Goal: Complete application form: Complete application form

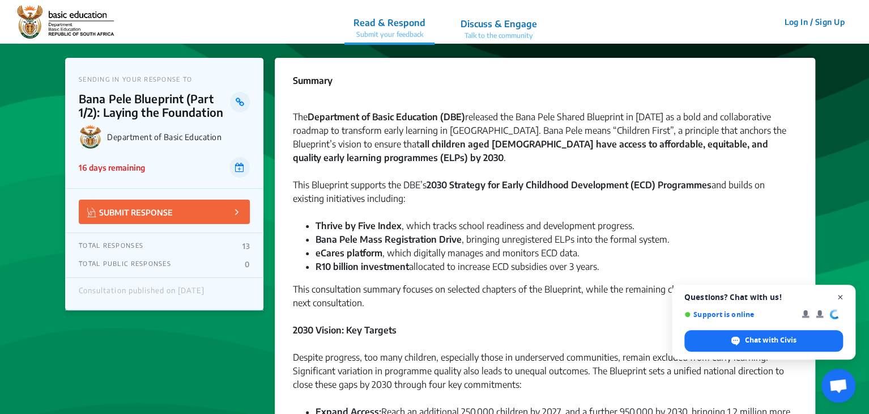
click at [838, 295] on span "Close chat" at bounding box center [840, 297] width 14 height 14
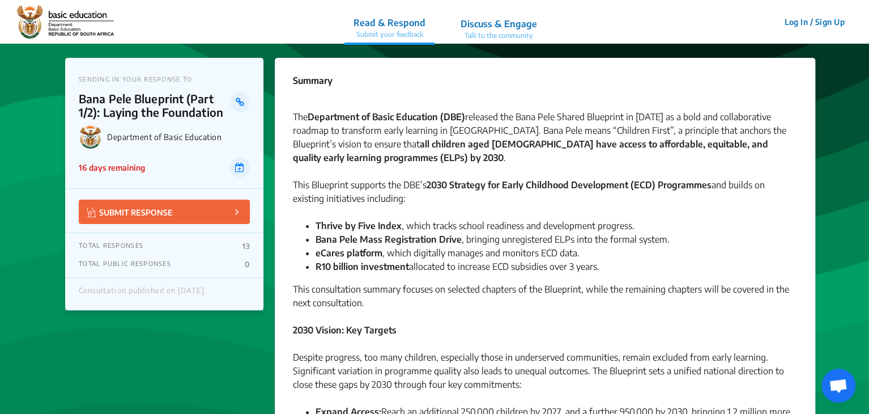
click at [499, 266] on li "R10 billion investment allocated to increase ECD subsidies over 3 years." at bounding box center [557, 266] width 482 height 14
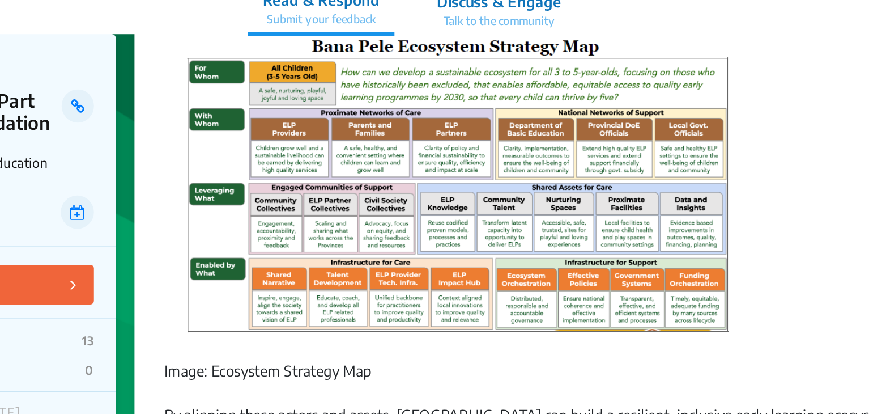
scroll to position [851, 0]
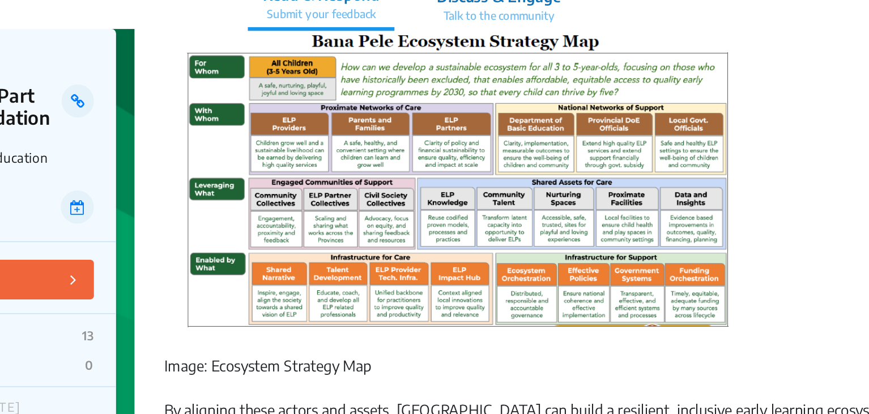
drag, startPoint x: 725, startPoint y: 105, endPoint x: 726, endPoint y: 125, distance: 20.4
drag, startPoint x: 700, startPoint y: 146, endPoint x: 703, endPoint y: 178, distance: 32.9
click at [703, 178] on div "Image: Ecosystem Strategy Map By aligning these actors and assets, [GEOGRAPHIC_…" at bounding box center [545, 177] width 504 height 269
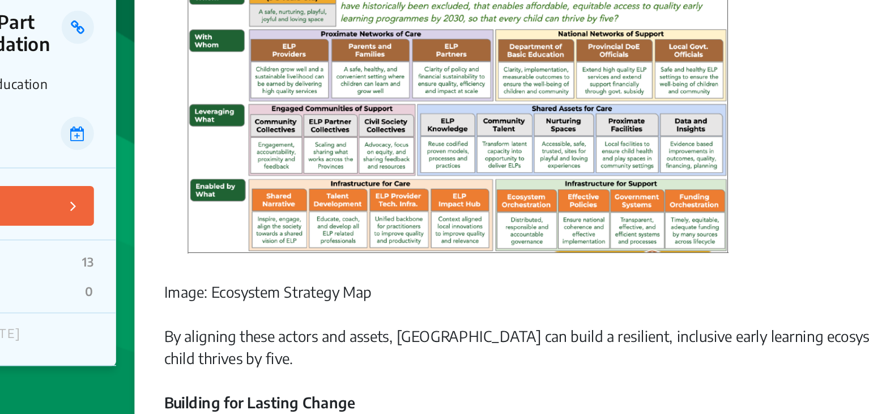
click at [703, 224] on div "Image: Ecosystem Strategy Map By aligning these actors and assets, [GEOGRAPHIC_…" at bounding box center [545, 177] width 504 height 269
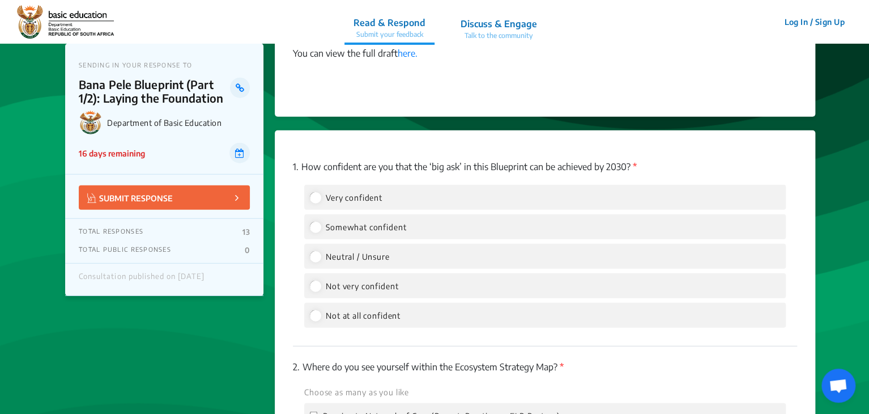
scroll to position [1372, 0]
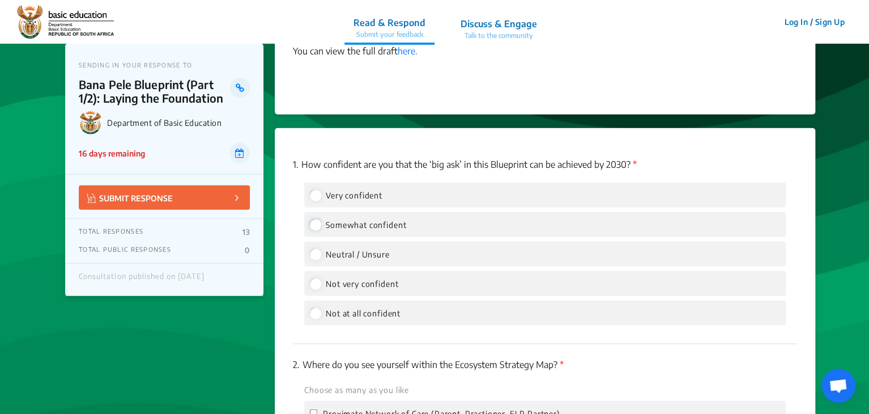
click at [316, 225] on input "Somewhat confident" at bounding box center [315, 224] width 10 height 10
radio input "true"
click at [310, 249] on input "Neutral / Unsure" at bounding box center [315, 254] width 10 height 10
radio input "true"
radio input "false"
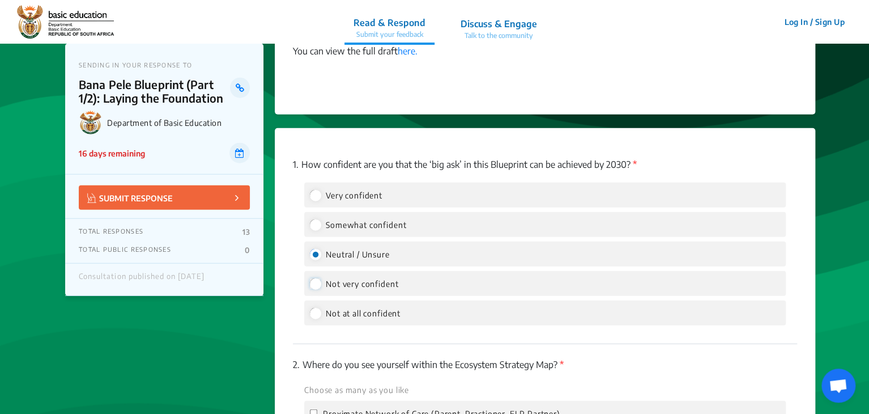
click at [310, 278] on input "Not very confident" at bounding box center [315, 283] width 10 height 10
radio input "true"
radio input "false"
click at [310, 308] on input "Not at all confident" at bounding box center [315, 313] width 10 height 10
radio input "true"
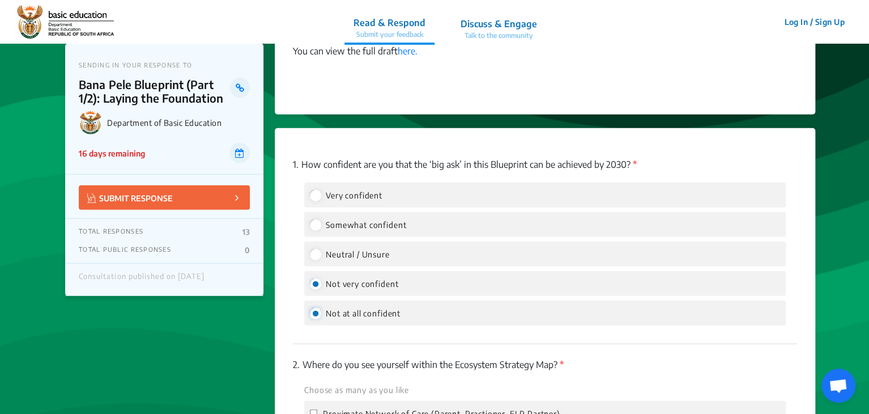
radio input "false"
click at [310, 190] on input "Very confident" at bounding box center [315, 195] width 10 height 10
radio input "true"
radio input "false"
click at [310, 219] on input "Somewhat confident" at bounding box center [315, 224] width 10 height 10
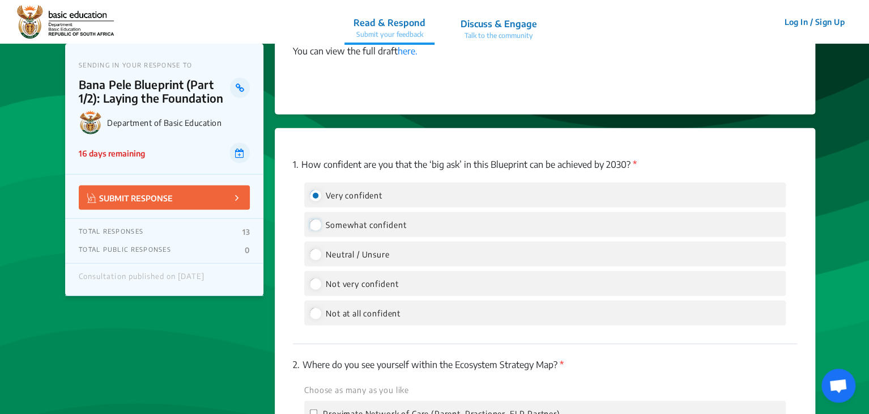
radio input "true"
radio input "false"
click at [310, 249] on input "Neutral / Unsure" at bounding box center [315, 254] width 10 height 10
radio input "true"
radio input "false"
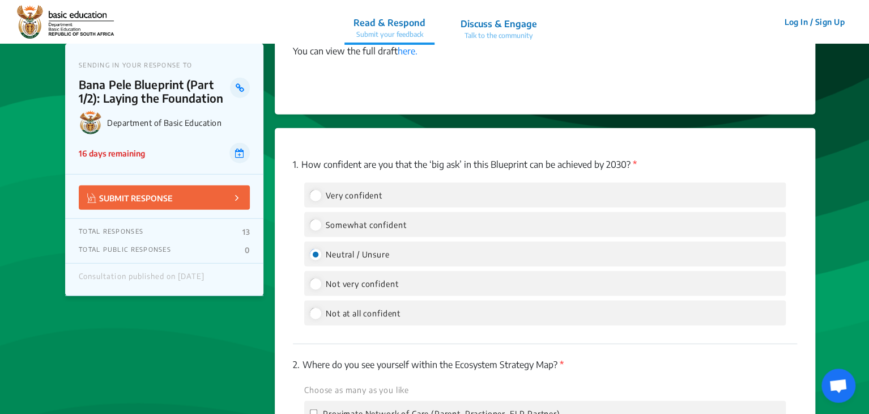
click at [310, 278] on input "Not very confident" at bounding box center [315, 283] width 10 height 10
radio input "true"
radio input "false"
click at [310, 308] on input "Not at all confident" at bounding box center [315, 313] width 10 height 10
radio input "true"
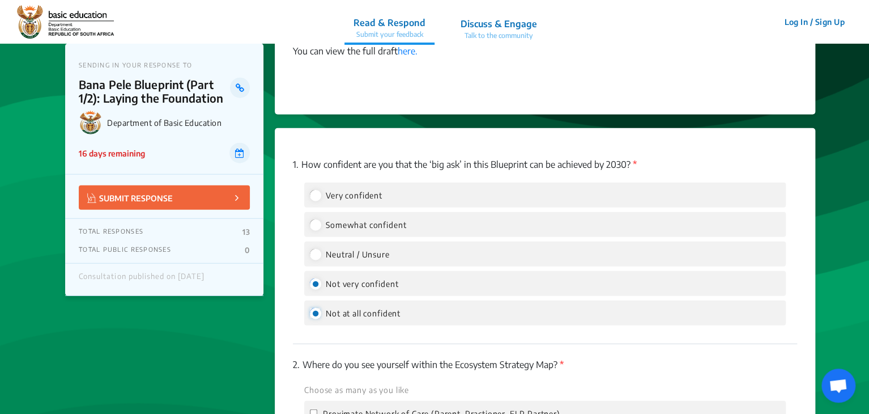
radio input "false"
click at [310, 190] on input "Very confident" at bounding box center [315, 195] width 10 height 10
radio input "true"
radio input "false"
click at [310, 219] on input "Somewhat confident" at bounding box center [315, 224] width 10 height 10
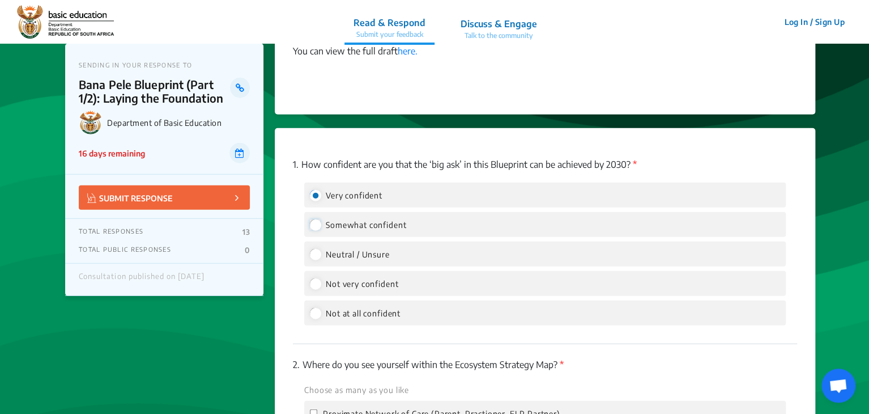
radio input "true"
radio input "false"
click at [310, 249] on input "Neutral / Unsure" at bounding box center [315, 254] width 10 height 10
radio input "true"
radio input "false"
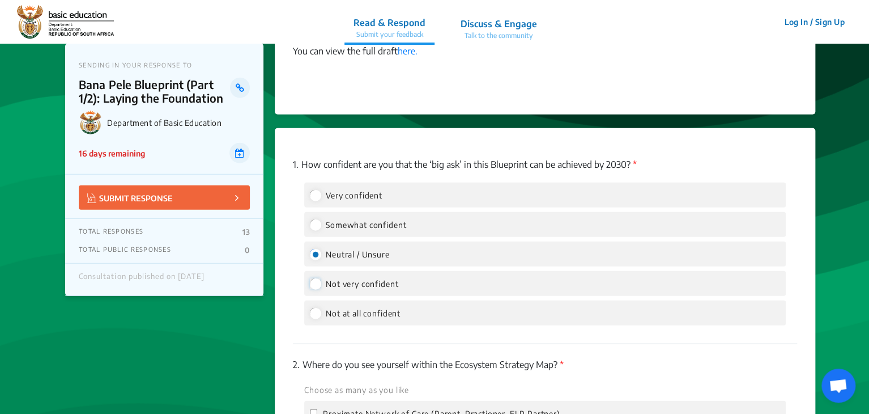
click at [310, 278] on input "Not very confident" at bounding box center [315, 283] width 10 height 10
radio input "true"
radio input "false"
click at [310, 308] on input "Not at all confident" at bounding box center [315, 313] width 10 height 10
radio input "true"
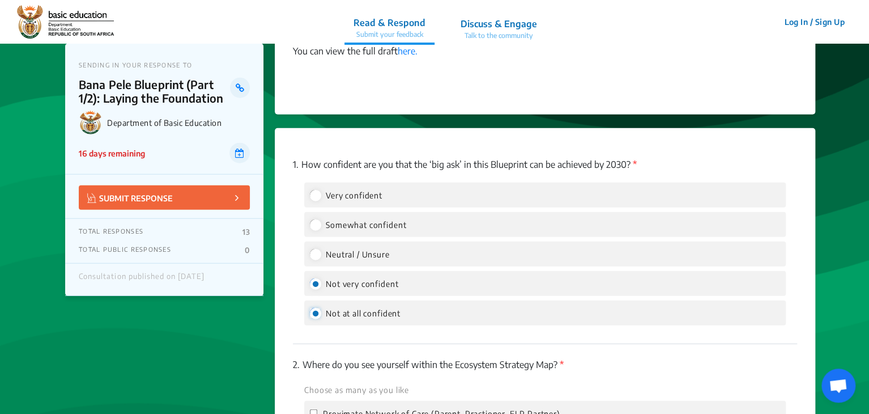
radio input "false"
click at [310, 190] on input "Very confident" at bounding box center [315, 195] width 10 height 10
radio input "true"
radio input "false"
click at [310, 219] on input "Somewhat confident" at bounding box center [315, 224] width 10 height 10
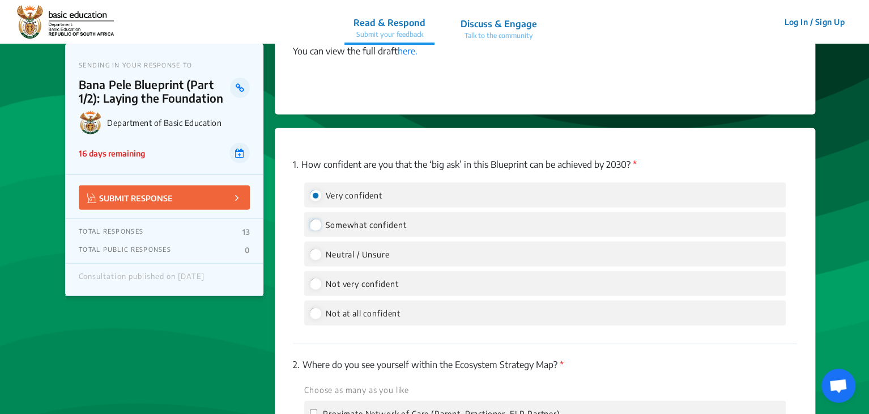
radio input "true"
radio input "false"
click at [310, 249] on input "Neutral / Unsure" at bounding box center [315, 254] width 10 height 10
radio input "true"
radio input "false"
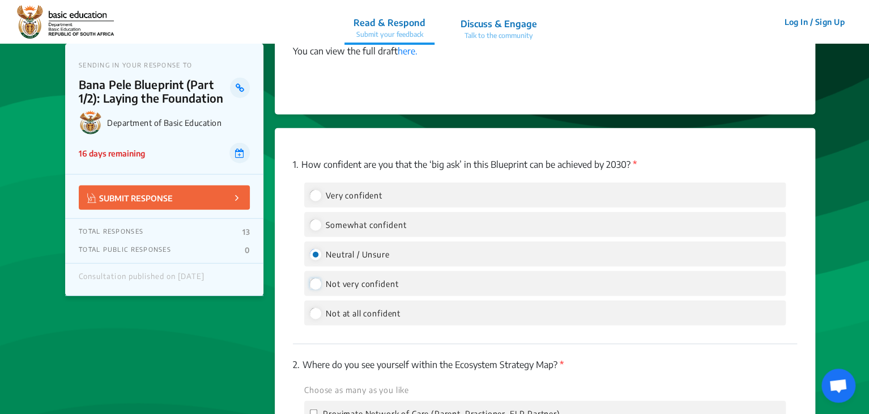
click at [310, 278] on input "Not very confident" at bounding box center [315, 283] width 10 height 10
radio input "true"
radio input "false"
click at [310, 308] on input "Not at all confident" at bounding box center [315, 313] width 10 height 10
radio input "true"
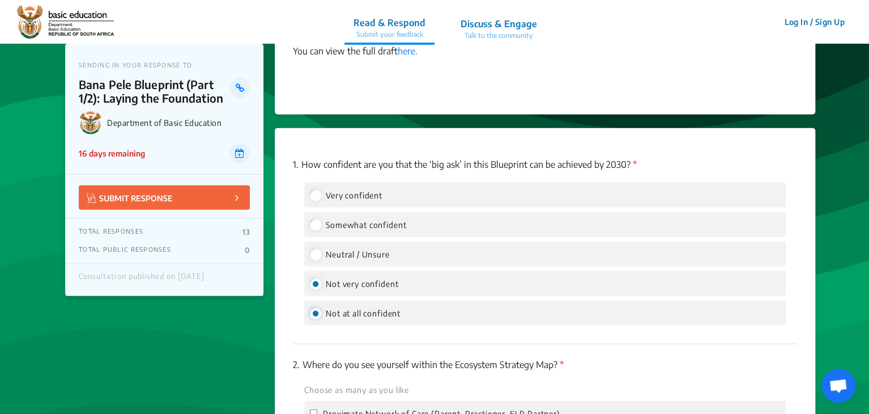
radio input "false"
click at [310, 190] on input "Very confident" at bounding box center [315, 195] width 10 height 10
radio input "true"
radio input "false"
click at [310, 219] on input "Somewhat confident" at bounding box center [315, 224] width 10 height 10
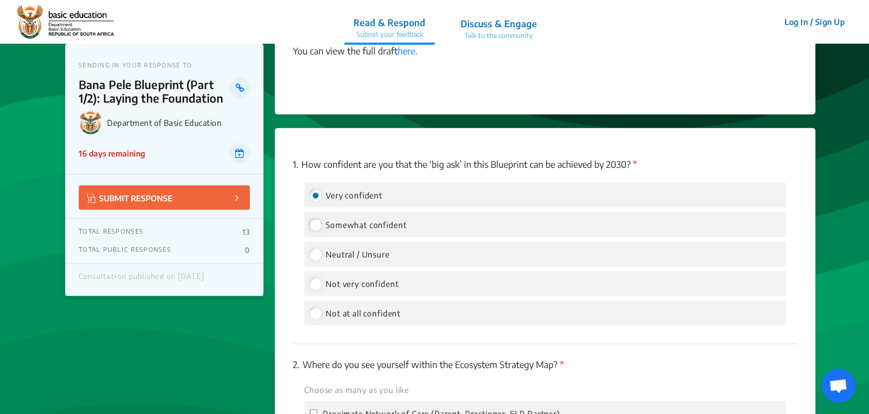
radio input "true"
radio input "false"
click at [310, 249] on input "Neutral / Unsure" at bounding box center [315, 254] width 10 height 10
radio input "true"
radio input "false"
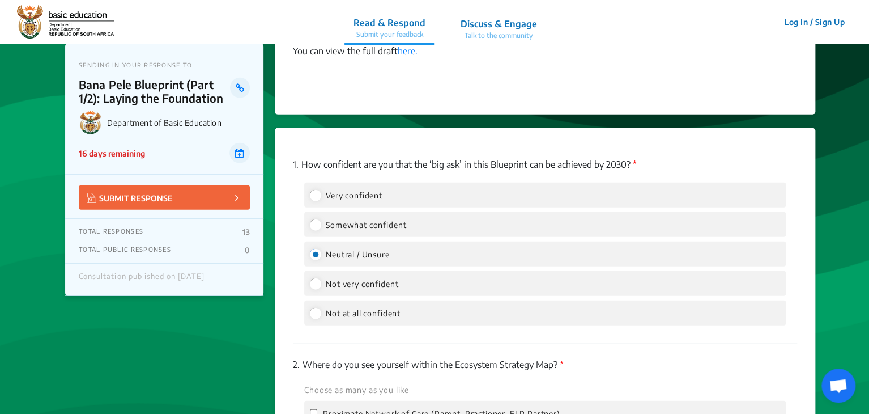
click at [310, 278] on input "Not very confident" at bounding box center [315, 283] width 10 height 10
radio input "true"
radio input "false"
click at [310, 308] on input "Not at all confident" at bounding box center [315, 313] width 10 height 10
radio input "true"
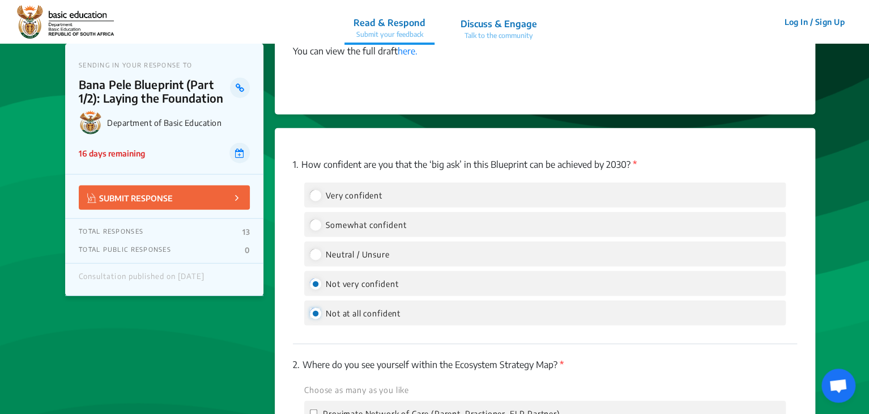
radio input "false"
click at [310, 190] on input "Very confident" at bounding box center [315, 195] width 10 height 10
radio input "true"
radio input "false"
click at [310, 219] on input "Somewhat confident" at bounding box center [315, 224] width 10 height 10
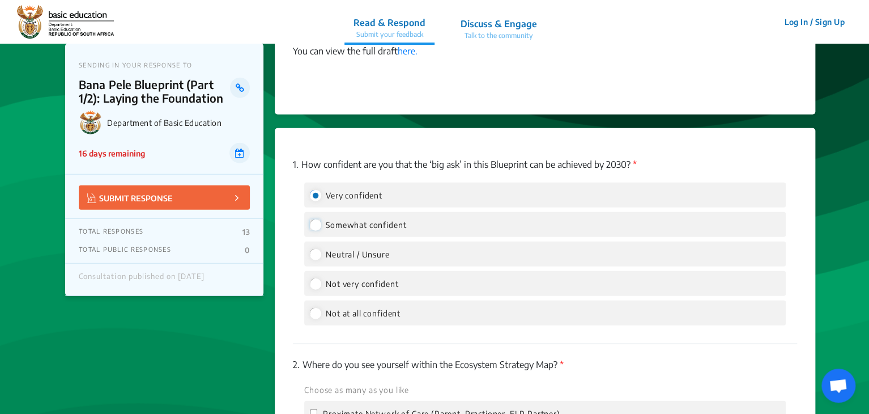
radio input "true"
radio input "false"
click at [310, 249] on input "Neutral / Unsure" at bounding box center [315, 254] width 10 height 10
radio input "true"
radio input "false"
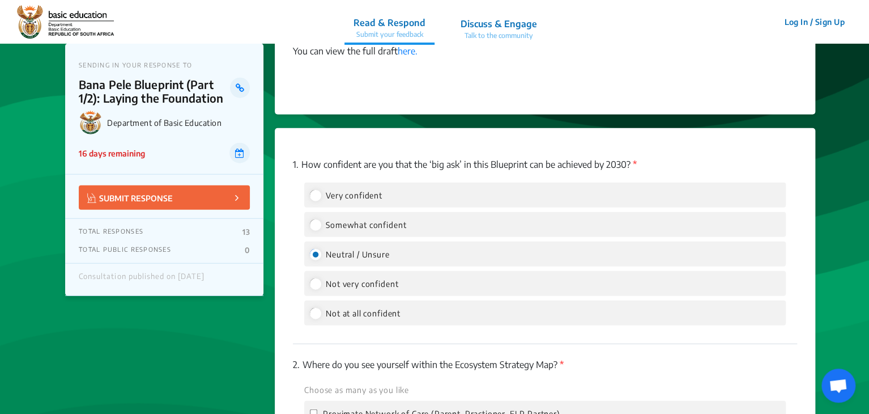
click at [310, 278] on input "Not very confident" at bounding box center [315, 283] width 10 height 10
radio input "true"
radio input "false"
click at [310, 308] on input "Not at all confident" at bounding box center [315, 313] width 10 height 10
radio input "true"
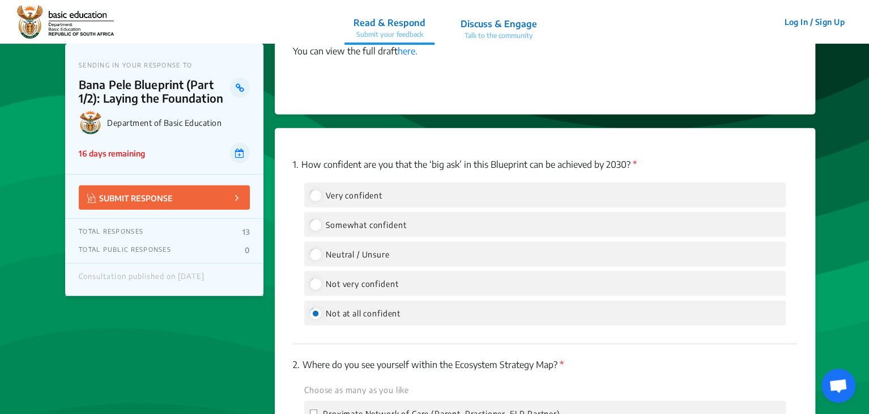
click at [310, 278] on input "Not very confident" at bounding box center [315, 283] width 10 height 10
radio input "true"
radio input "false"
click at [310, 249] on input "Neutral / Unsure" at bounding box center [315, 254] width 10 height 10
radio input "true"
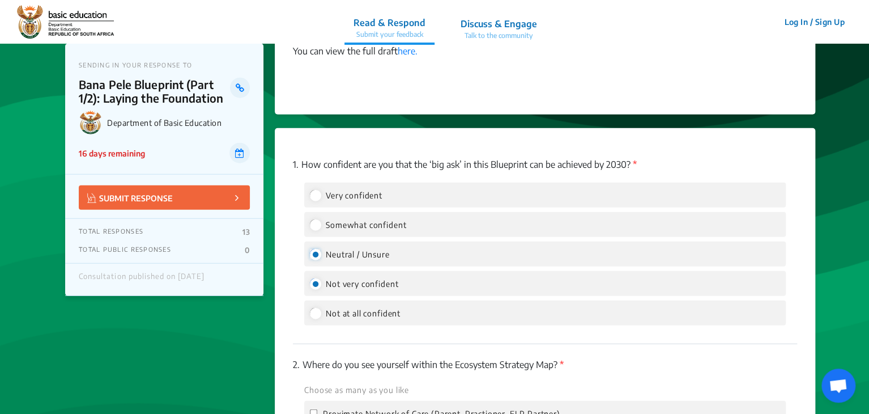
radio input "false"
click at [316, 225] on input "Somewhat confident" at bounding box center [315, 224] width 10 height 10
radio input "true"
radio input "false"
click at [351, 394] on label "Choose as many as you like" at bounding box center [356, 390] width 105 height 12
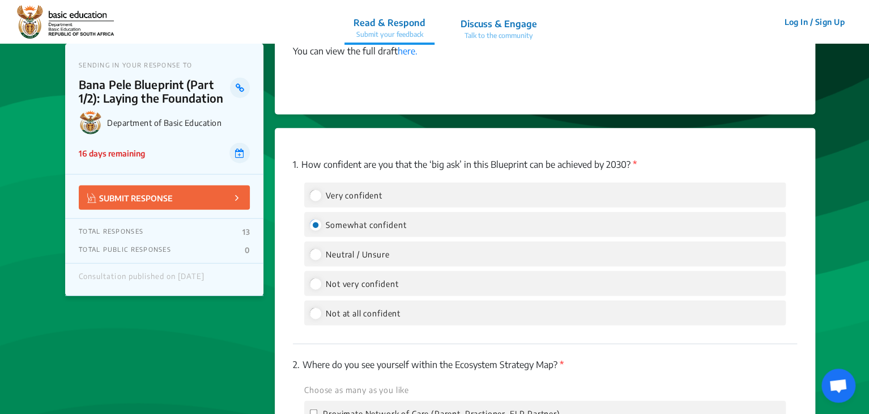
click at [763, 368] on p "2. Where do you see yourself within the Ecosystem Strategy Map? *" at bounding box center [545, 364] width 504 height 14
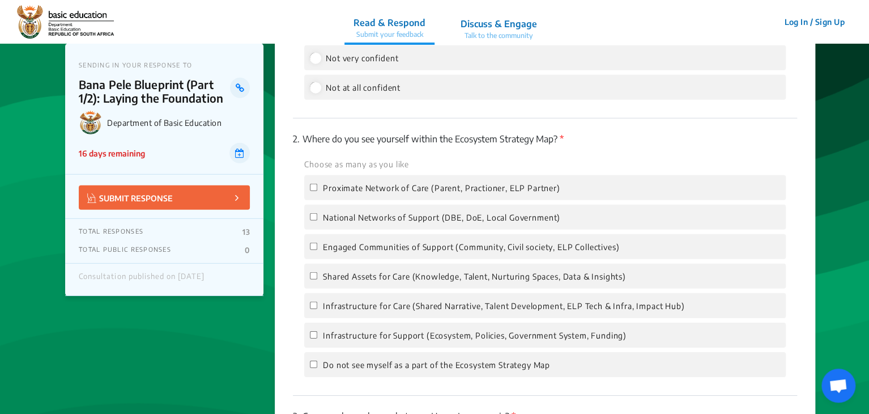
scroll to position [1599, 0]
click at [315, 335] on input "Infrastructure for Support (Ecosystem, Policies, Government System, Funding)" at bounding box center [313, 333] width 7 height 7
checkbox input "true"
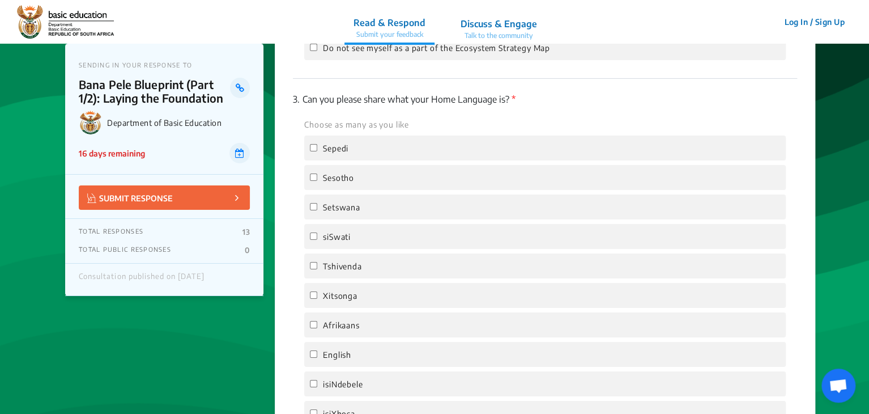
scroll to position [1916, 0]
click at [314, 356] on input "English" at bounding box center [313, 351] width 7 height 7
checkbox input "true"
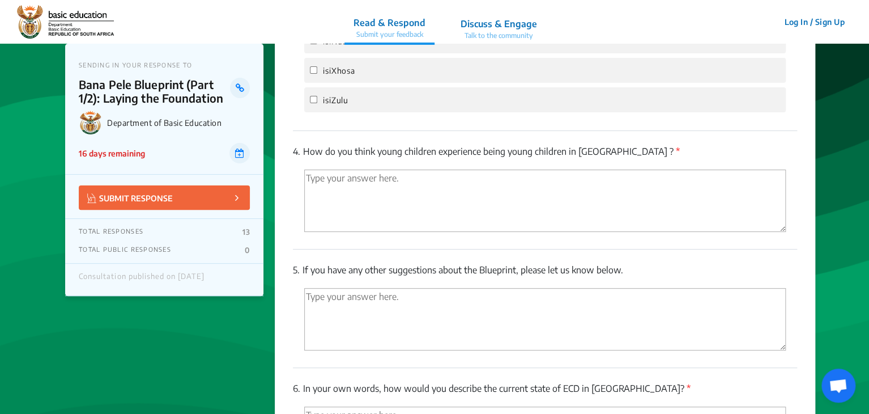
scroll to position [2256, 0]
click at [421, 201] on textarea "'Type your answer here.' | translate" at bounding box center [545, 202] width 482 height 62
click at [374, 186] on textarea "'Type your answer here.' | translate" at bounding box center [545, 202] width 482 height 62
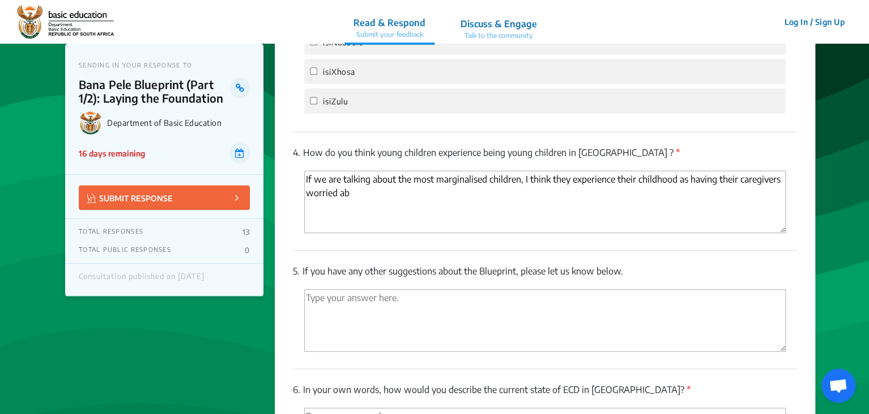
click at [310, 185] on textarea "If we are talking about the most marginalised children, I think they experience…" at bounding box center [545, 202] width 482 height 62
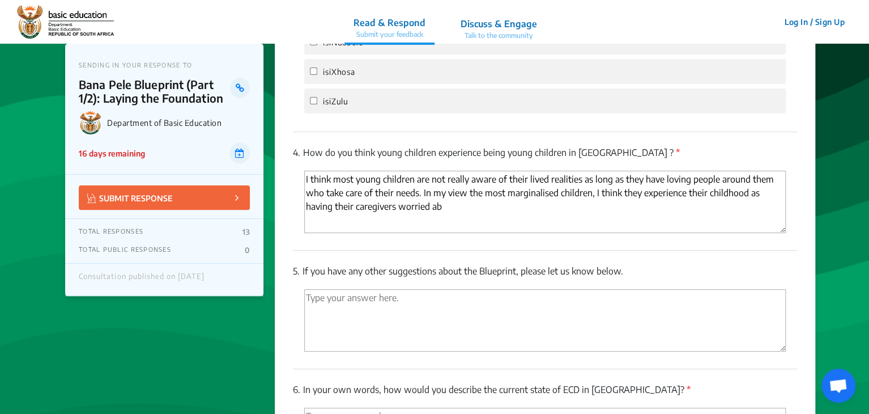
click at [591, 197] on textarea "I think most young children are not really aware of their lived realities as lo…" at bounding box center [545, 202] width 482 height 62
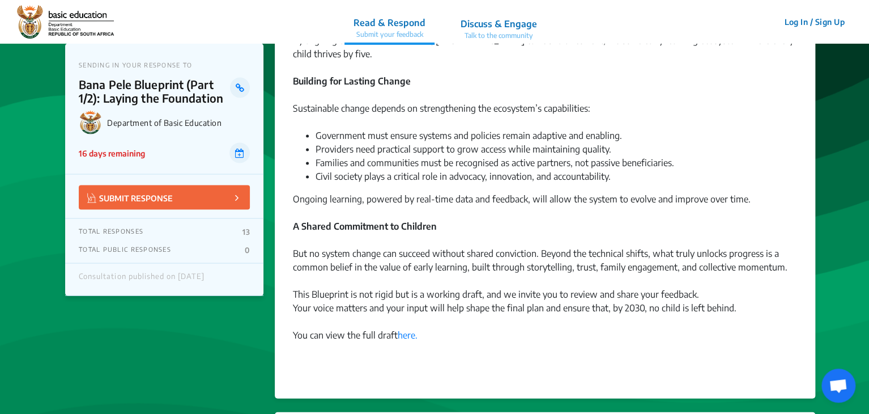
scroll to position [2059, 0]
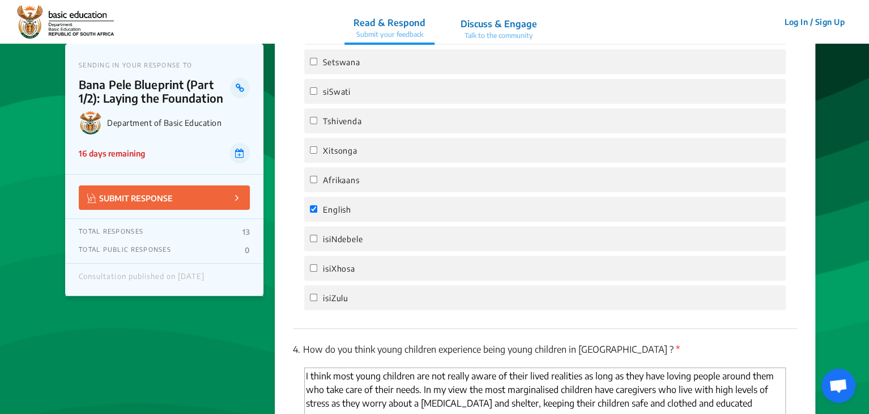
drag, startPoint x: 868, startPoint y: 298, endPoint x: 866, endPoint y: 356, distance: 58.4
click at [736, 394] on textarea "I think most young children are not really aware of their lived realities as lo…" at bounding box center [545, 398] width 482 height 62
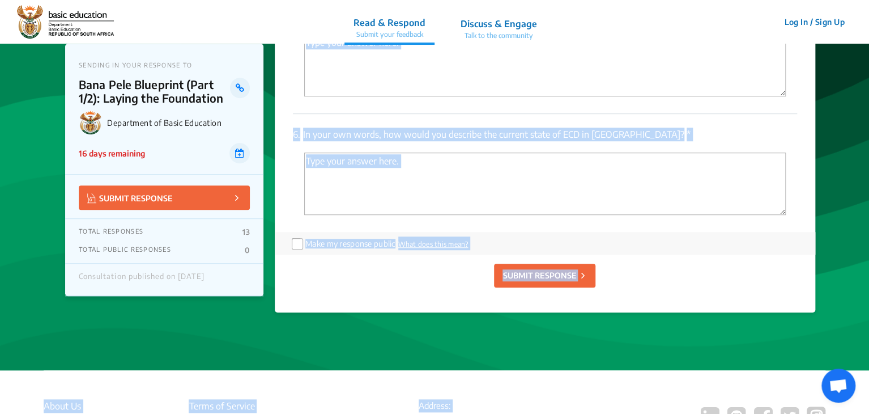
scroll to position [2679, 0]
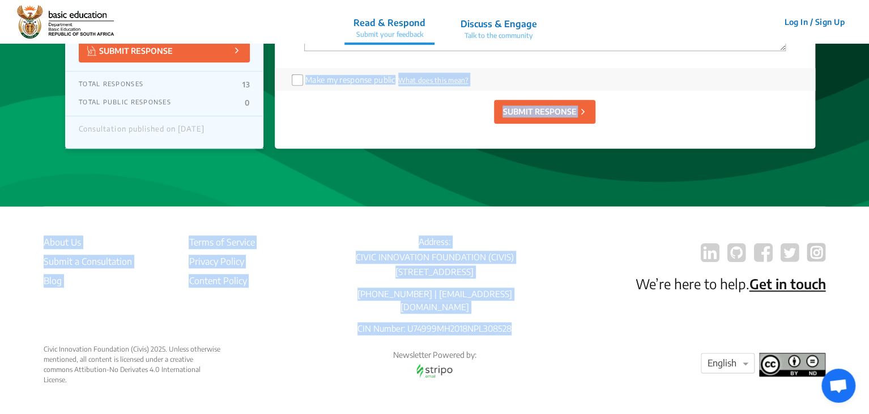
drag, startPoint x: 868, startPoint y: 320, endPoint x: 869, endPoint y: 261, distance: 58.9
click at [725, 73] on div "Make my response public What does this mean?" at bounding box center [545, 79] width 540 height 23
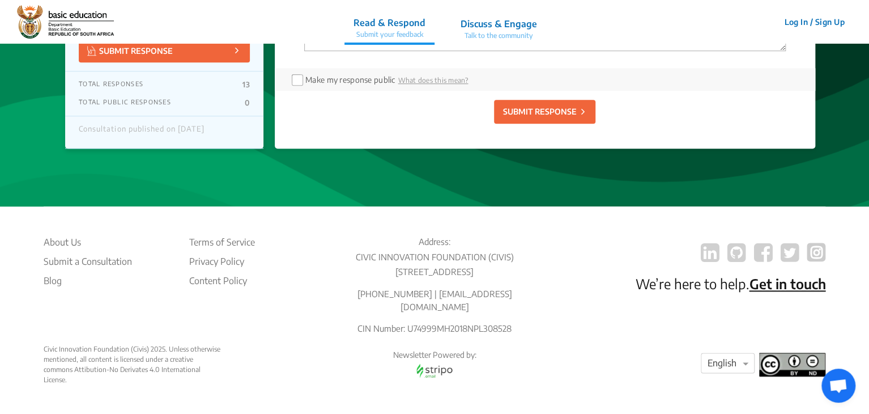
click at [725, 62] on div "6. In your own words, how would you describe the current state of ECD in [GEOGR…" at bounding box center [545, 9] width 504 height 118
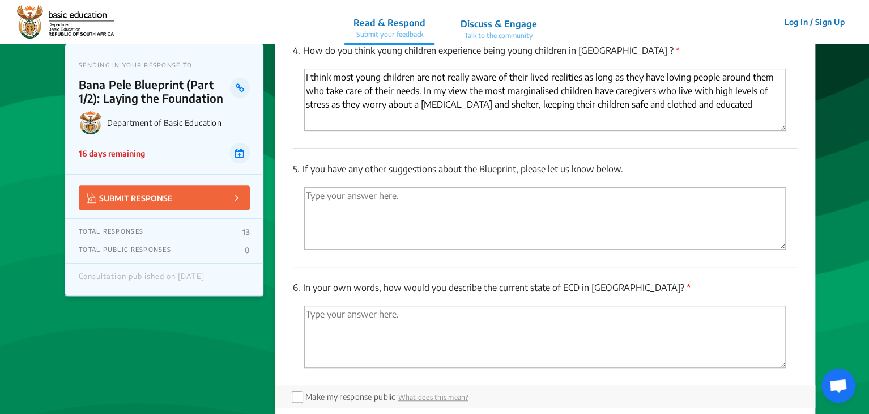
scroll to position [2339, 0]
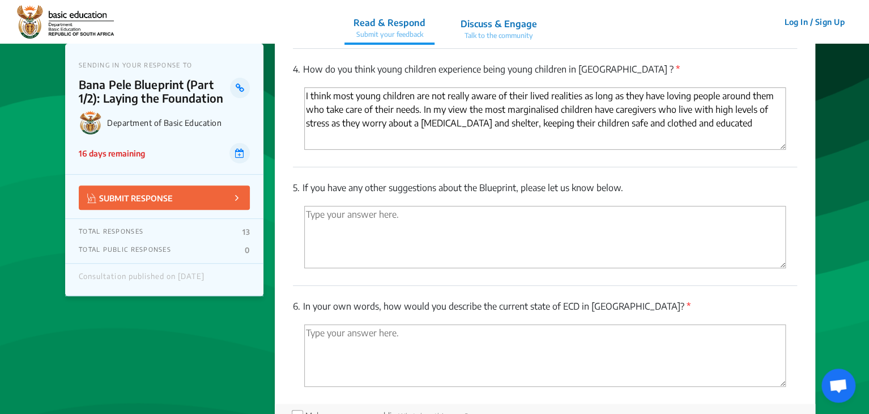
click at [729, 125] on textarea "I think most young children are not really aware of their lived realities as lo…" at bounding box center [545, 118] width 482 height 62
click at [466, 115] on textarea "I think most young children are not really aware of their lived realities as lo…" at bounding box center [545, 118] width 482 height 62
click at [646, 129] on textarea "I think most young children are not really aware of their lived realities as lo…" at bounding box center [545, 118] width 482 height 62
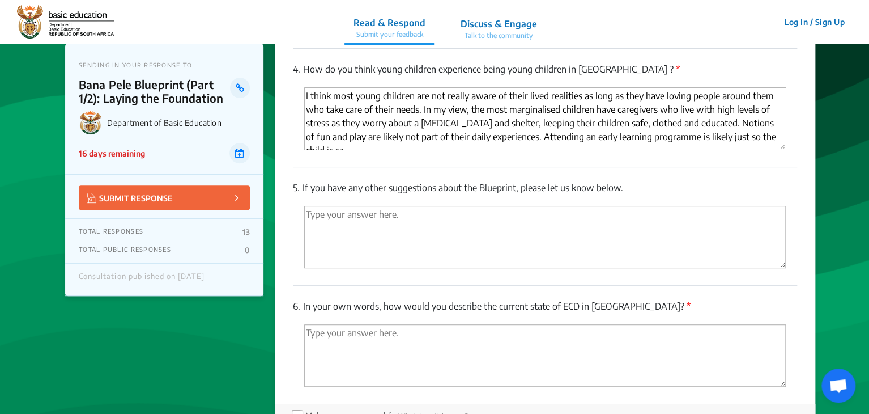
scroll to position [6, 0]
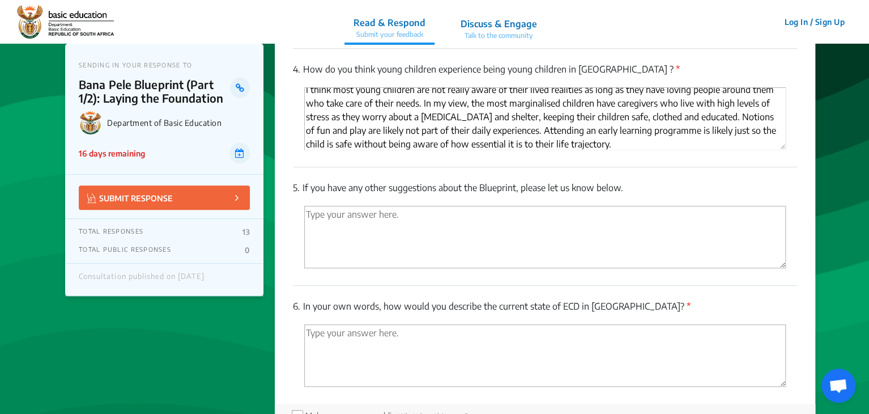
type textarea "I think most young children are not really aware of their lived realities as lo…"
click at [312, 335] on textarea "'Type your answer here.' | translate" at bounding box center [545, 355] width 482 height 62
click at [556, 338] on textarea "I feel a sense of hope with how much progress has taken place in the last year." at bounding box center [545, 355] width 482 height 62
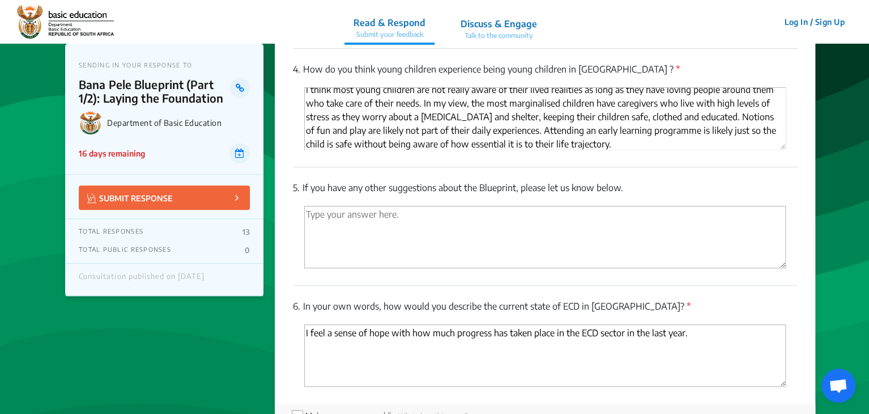
click at [699, 334] on textarea "I feel a sense of hope with how much progress has taken place in the ECD sector…" at bounding box center [545, 355] width 482 height 62
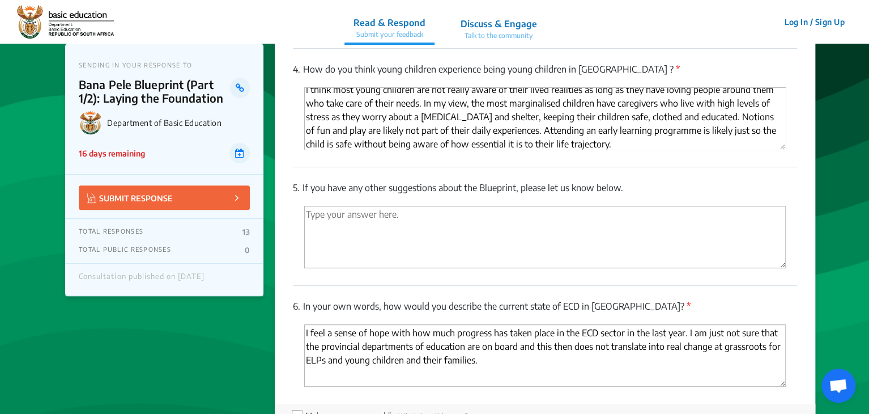
click at [323, 364] on textarea "I feel a sense of hope with how much progress has taken place in the ECD sector…" at bounding box center [545, 355] width 482 height 62
click at [511, 363] on textarea "I feel a sense of hope with how much progress has taken place in the ECD sector…" at bounding box center [545, 355] width 482 height 62
click at [521, 354] on textarea "I feel a sense of hope with how much progress has taken place in the ECD sector…" at bounding box center [545, 355] width 482 height 62
click at [467, 349] on textarea "I feel a sense of hope with how much progress has taken place in the ECD sector…" at bounding box center [545, 355] width 482 height 62
click at [552, 353] on textarea "I feel a sense of hope with how much progress has taken place in the ECD sector…" at bounding box center [545, 355] width 482 height 62
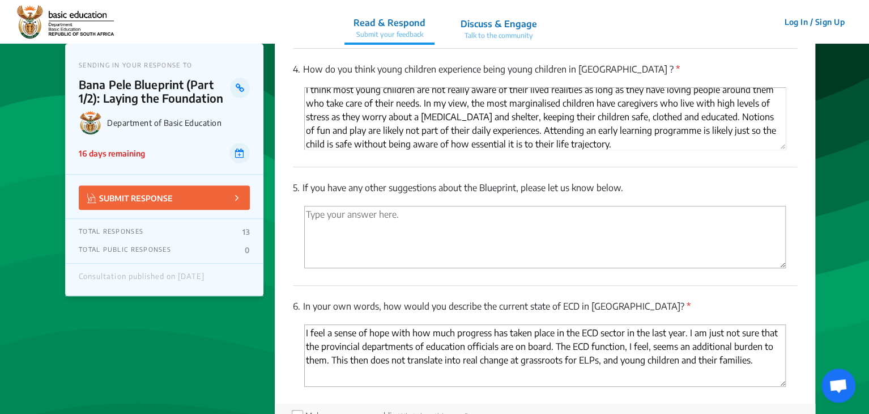
click at [325, 361] on textarea "I feel a sense of hope with how much progress has taken place in the ECD sector…" at bounding box center [545, 355] width 482 height 62
click at [755, 365] on textarea "I feel a sense of hope with how much progress has taken place in the ECD sector…" at bounding box center [545, 355] width 482 height 62
click at [389, 362] on textarea "I feel a sense of hope with how much progress has taken place in the ECD sector…" at bounding box center [545, 355] width 482 height 62
click at [743, 365] on textarea "I feel a sense of hope with how much progress has taken place in the ECD sector…" at bounding box center [545, 355] width 482 height 62
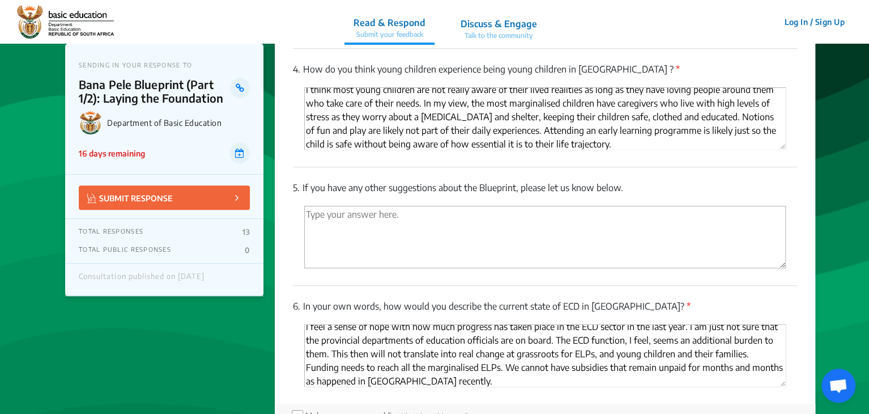
click at [684, 332] on textarea "I feel a sense of hope with how much progress has taken place in the ECD sector…" at bounding box center [545, 355] width 482 height 62
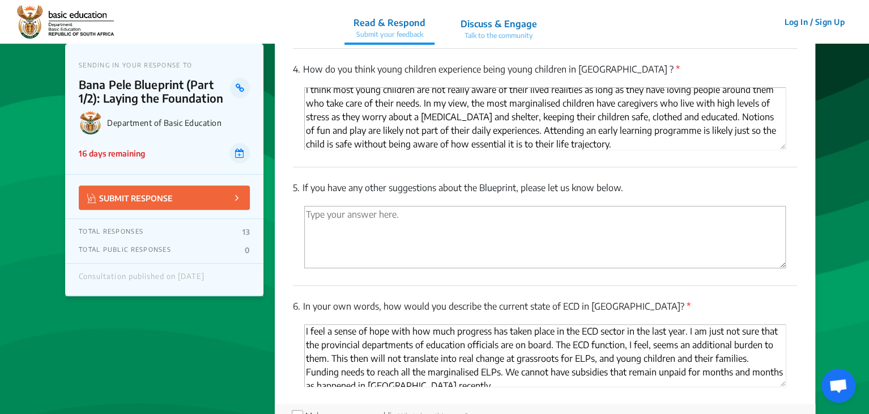
click at [376, 377] on textarea "I feel a sense of hope with how much progress has taken place in the ECD sector…" at bounding box center [545, 355] width 482 height 62
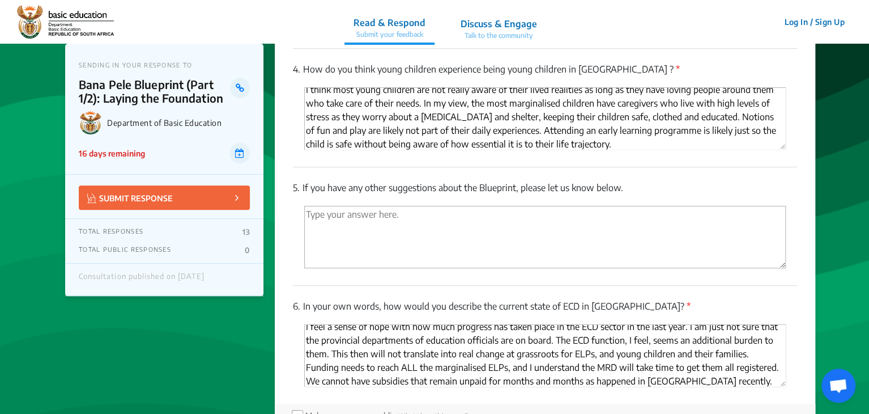
type textarea "I feel a sense of hope with how much progress has taken place in the ECD sector…"
click at [323, 146] on textarea "I think most young children are not really aware of their lived realities as lo…" at bounding box center [545, 118] width 482 height 62
type textarea "I think most young children are not really aware of their lived realities as lo…"
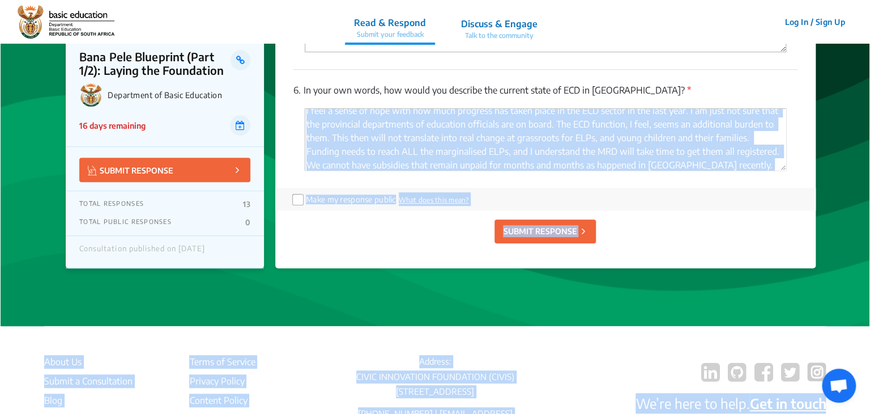
scroll to position [2679, 0]
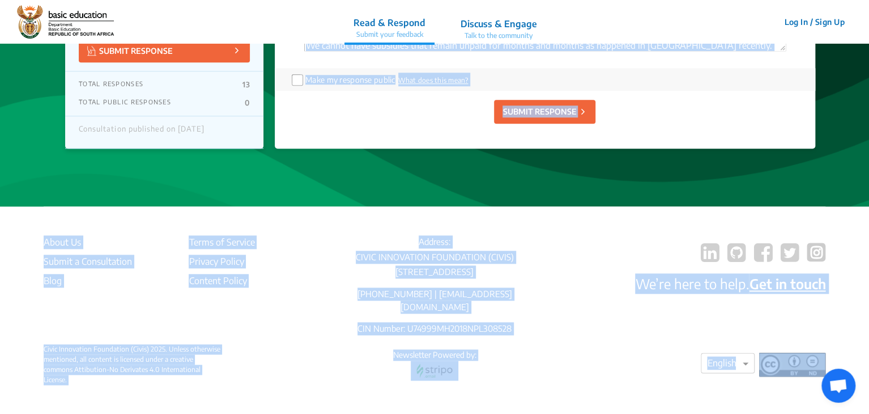
drag, startPoint x: 868, startPoint y: 329, endPoint x: 869, endPoint y: 354, distance: 24.4
click at [657, 78] on div "Make my response public What does this mean?" at bounding box center [545, 79] width 540 height 23
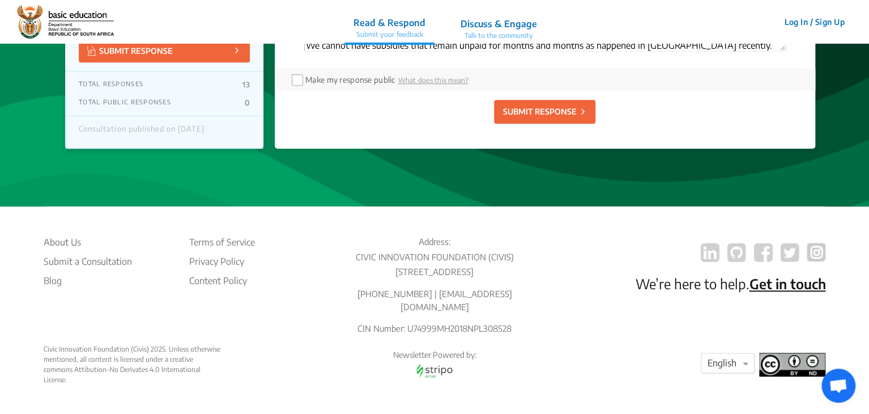
click at [544, 109] on p "SUBMIT RESPONSE" at bounding box center [540, 111] width 74 height 12
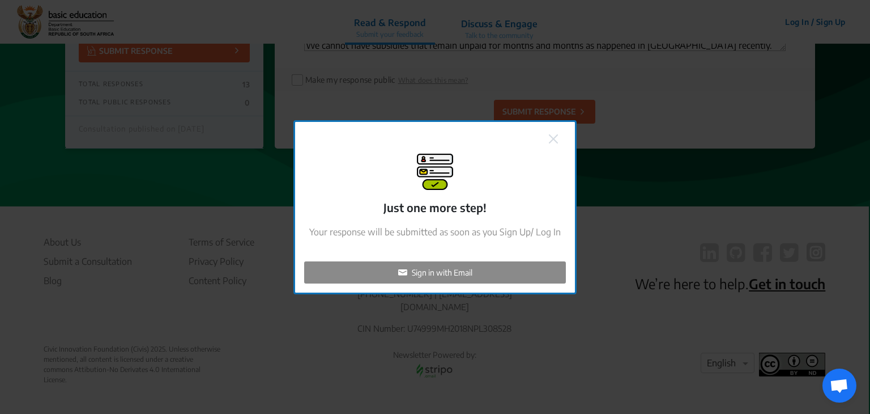
checkbox input "false"
click at [420, 277] on p "Sign in with Email" at bounding box center [442, 272] width 61 height 12
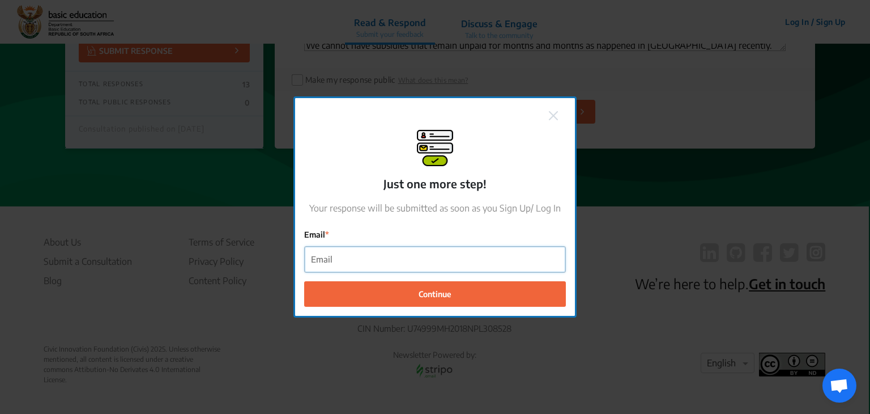
click at [368, 264] on input "Email" at bounding box center [435, 258] width 261 height 25
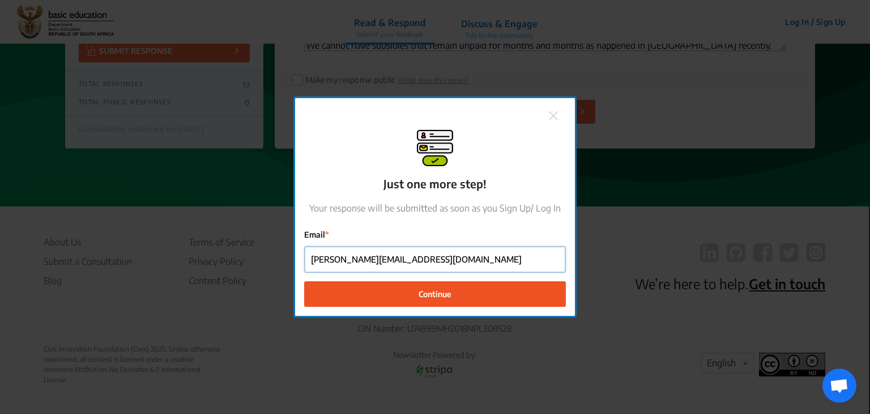
type input "[PERSON_NAME][EMAIL_ADDRESS][DOMAIN_NAME]"
click at [419, 298] on span "Continue" at bounding box center [435, 293] width 33 height 12
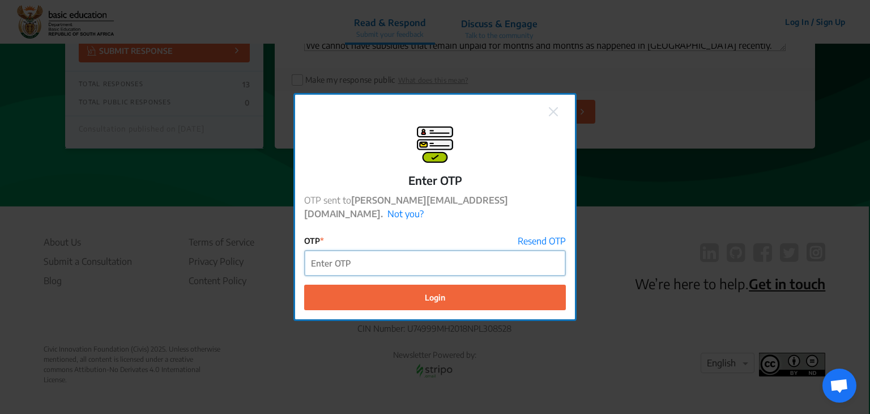
click at [490, 254] on input "OTP" at bounding box center [435, 262] width 261 height 25
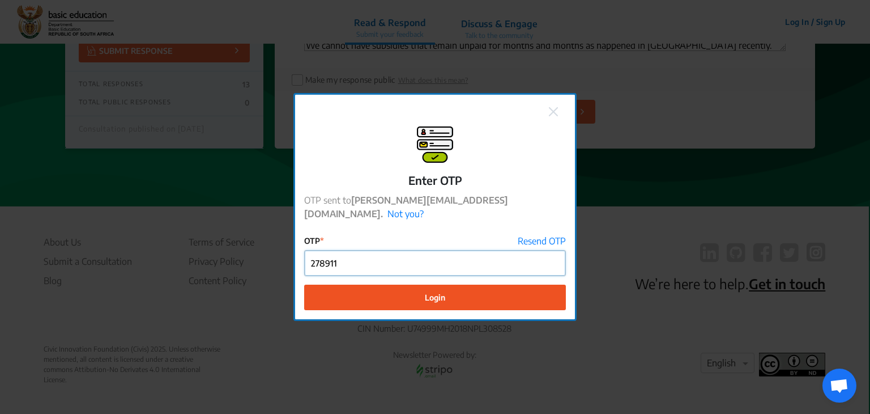
type input "278911"
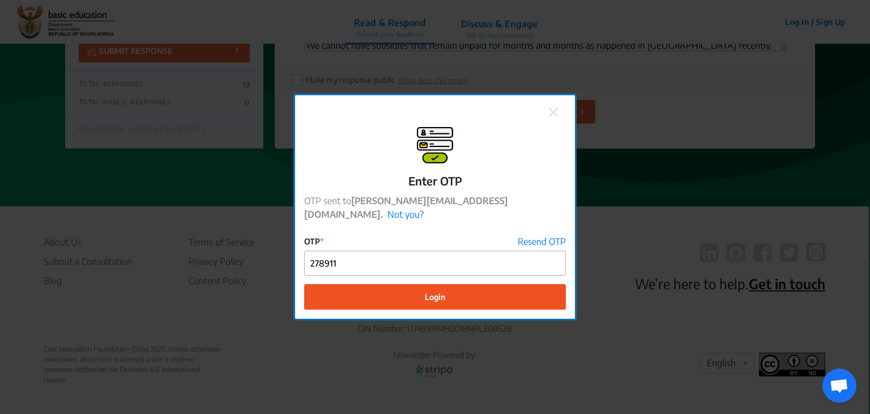
click at [437, 292] on span "Login" at bounding box center [435, 297] width 20 height 12
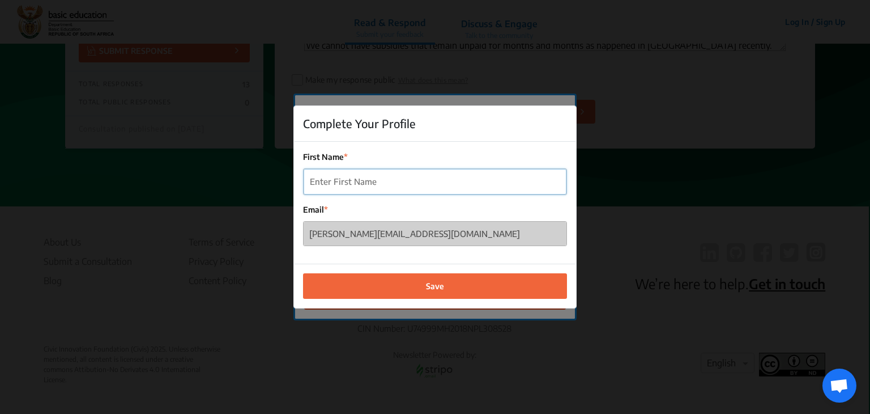
click at [411, 185] on input "First Name" at bounding box center [435, 181] width 263 height 25
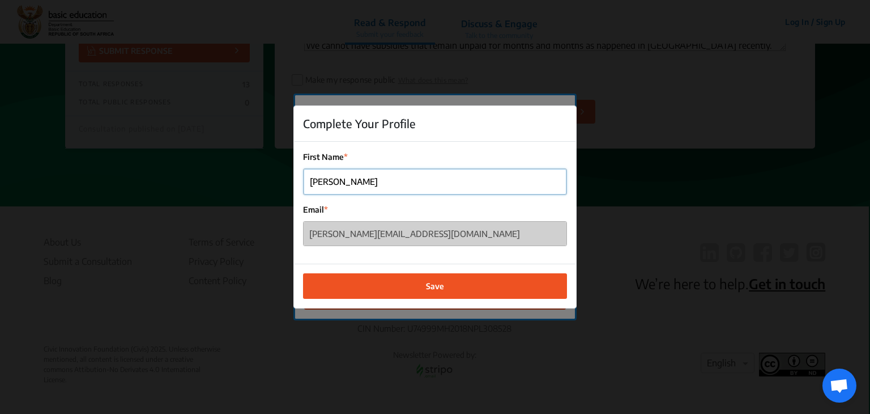
type input "[PERSON_NAME]"
click at [449, 279] on button "Save" at bounding box center [435, 285] width 264 height 25
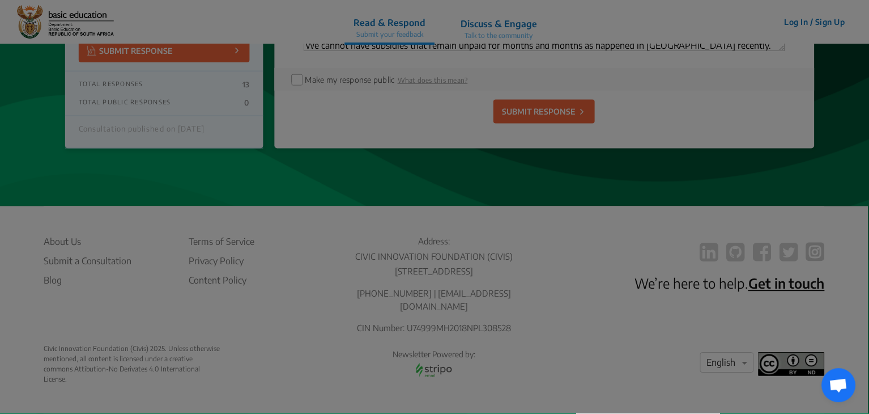
scroll to position [251, 0]
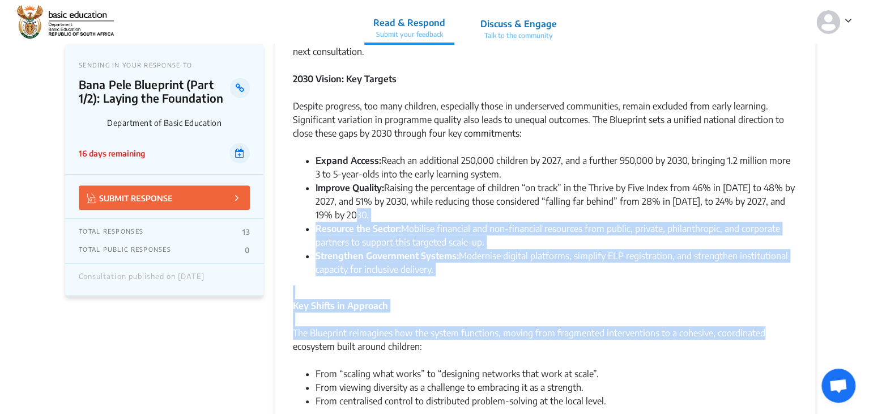
drag, startPoint x: 861, startPoint y: 210, endPoint x: 855, endPoint y: 330, distance: 119.6
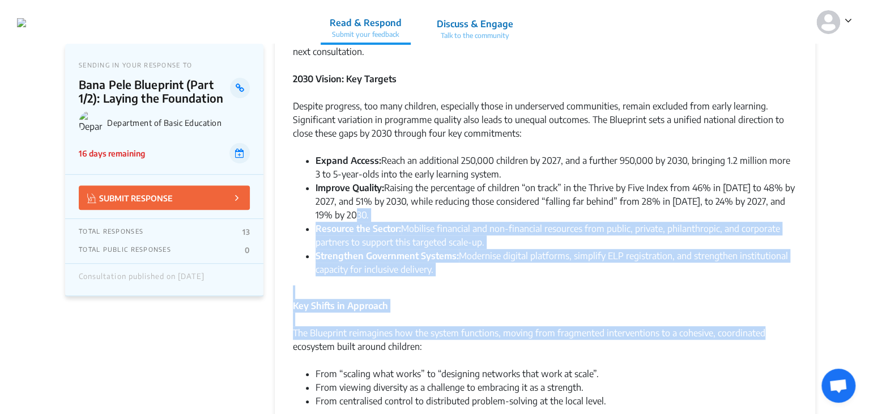
click at [732, 241] on li "Resource the Sector: Mobilise financial and non-financial resources from public…" at bounding box center [557, 235] width 482 height 27
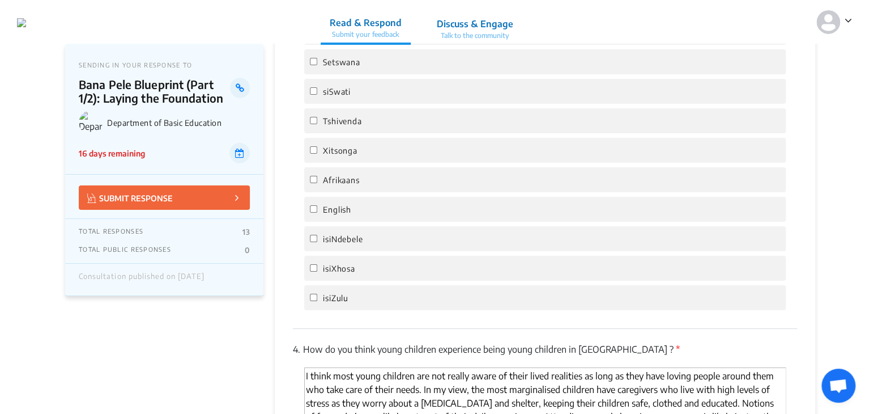
scroll to position [2679, 0]
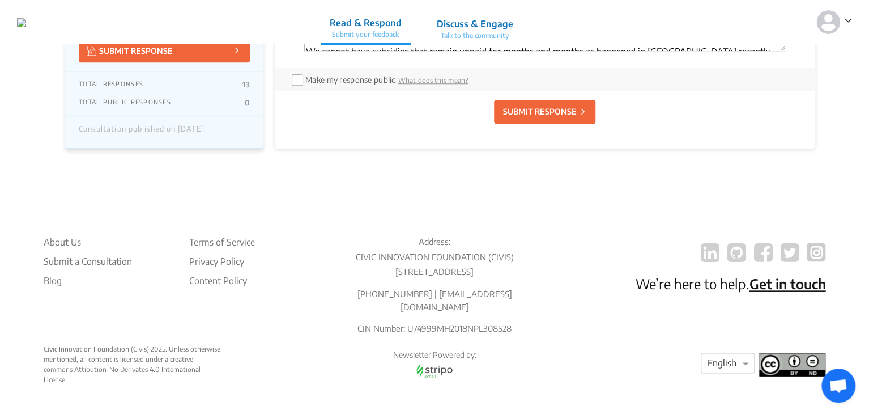
drag, startPoint x: 868, startPoint y: 148, endPoint x: 867, endPoint y: 123, distance: 24.9
click at [780, 105] on div "SUBMIT RESPONSE" at bounding box center [545, 112] width 504 height 42
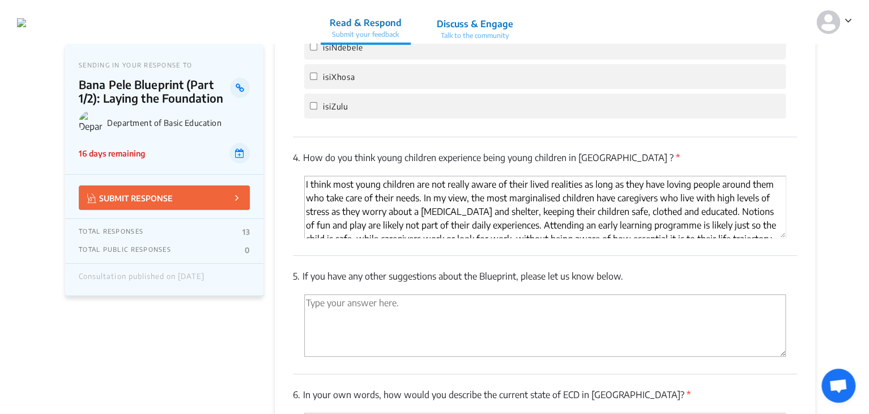
scroll to position [2249, 0]
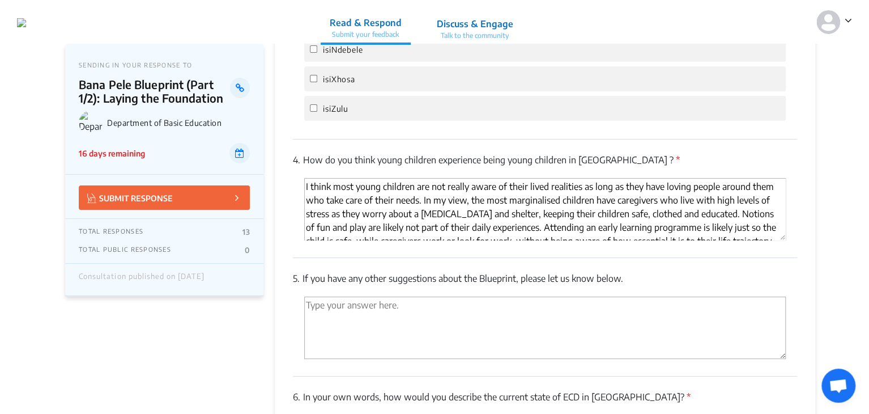
click at [693, 313] on textarea "'Type your answer here.' | translate" at bounding box center [545, 327] width 482 height 62
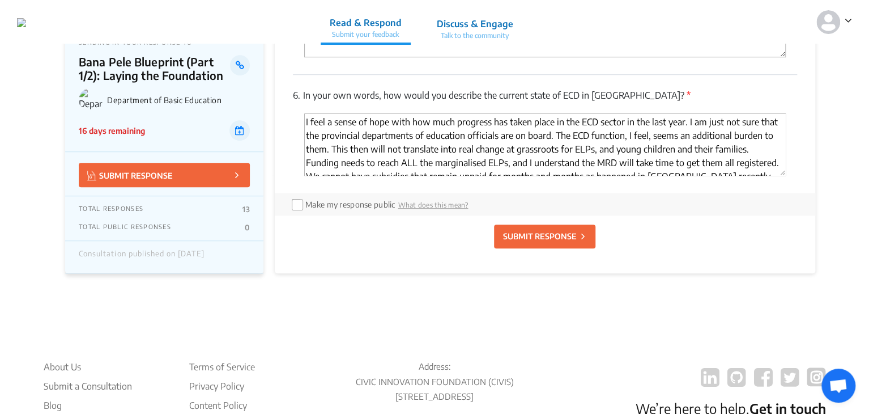
scroll to position [2544, 0]
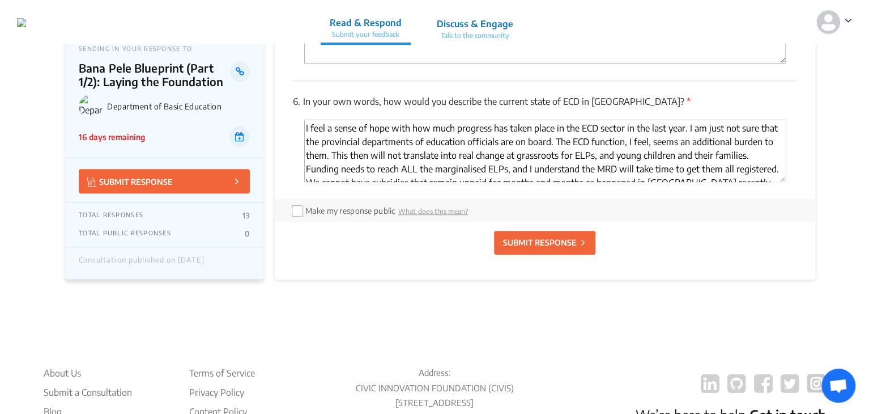
click at [529, 248] on p "SUBMIT RESPONSE" at bounding box center [540, 242] width 74 height 12
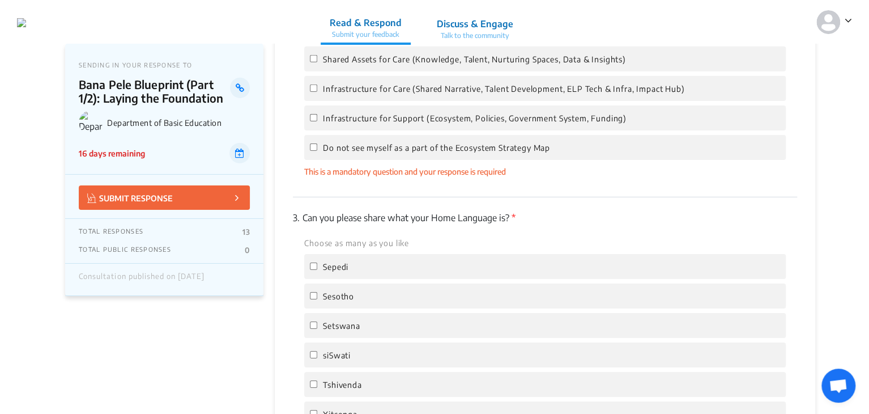
scroll to position [1782, 0]
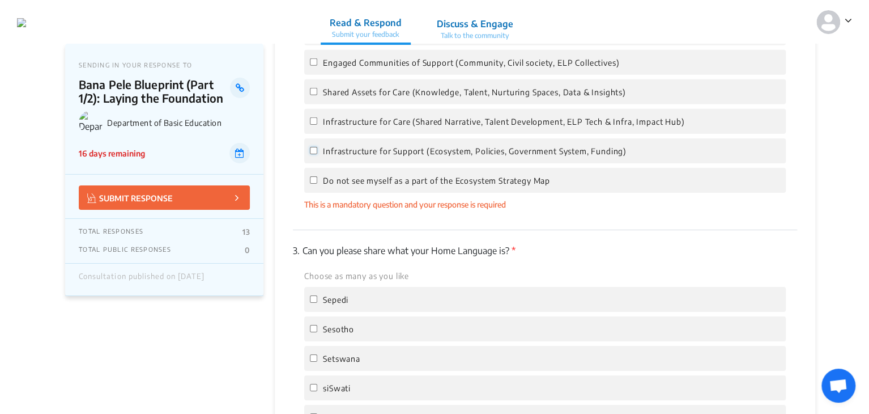
click at [313, 154] on input "Infrastructure for Support (Ecosystem, Policies, Government System, Funding)" at bounding box center [313, 150] width 7 height 7
checkbox input "true"
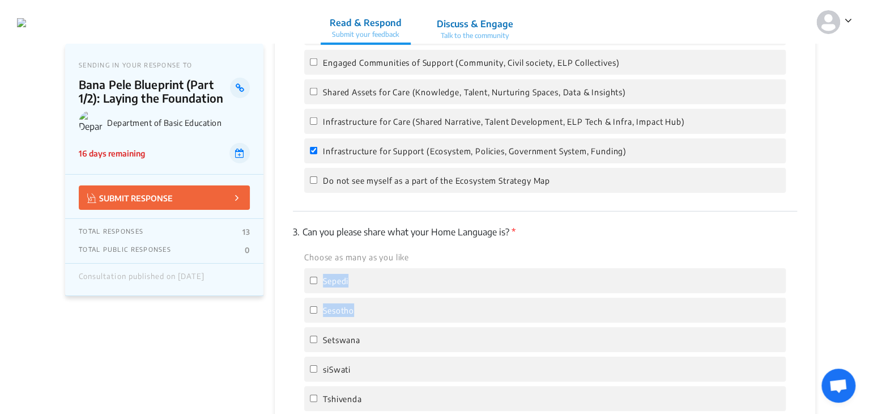
drag, startPoint x: 868, startPoint y: 267, endPoint x: 870, endPoint y: 321, distance: 53.8
click at [772, 249] on div "3. Can you please share what your Home Language is? * Choose as many as you lik…" at bounding box center [545, 418] width 504 height 414
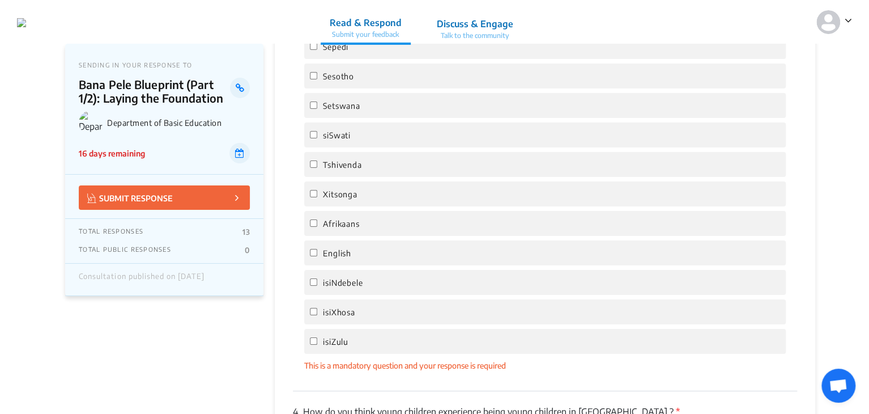
scroll to position [2012, 0]
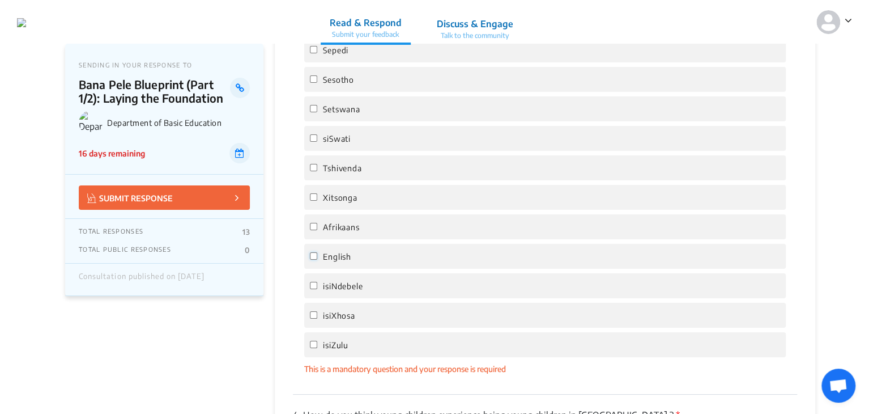
click at [314, 259] on input "English" at bounding box center [313, 255] width 7 height 7
checkbox input "true"
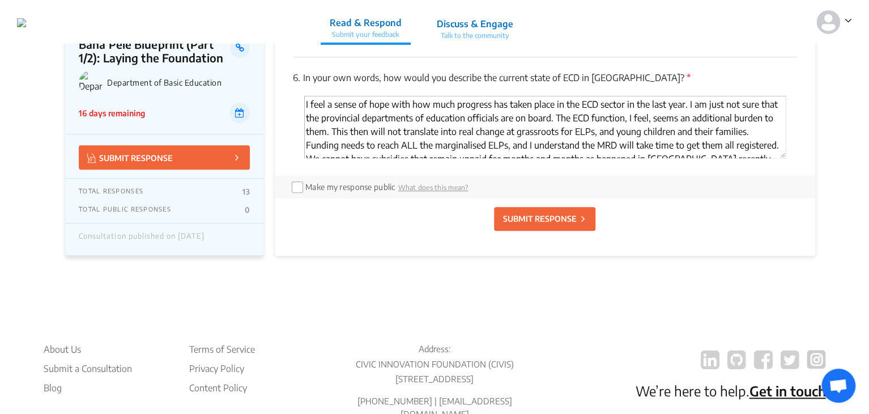
scroll to position [2570, 0]
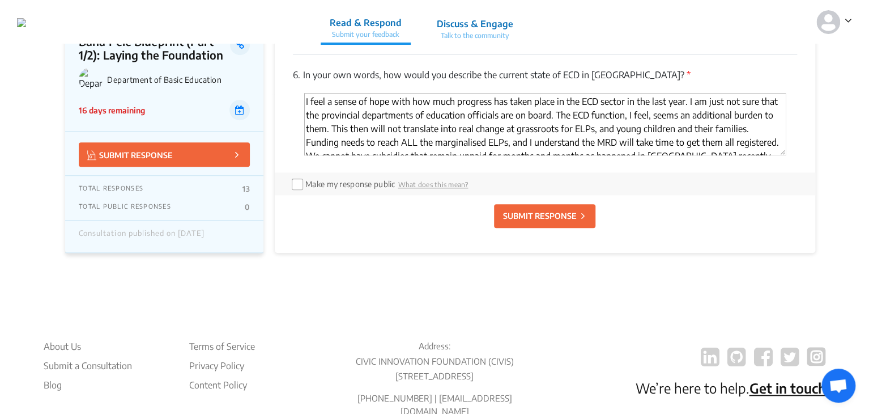
click at [551, 222] on p "SUBMIT RESPONSE" at bounding box center [540, 216] width 74 height 12
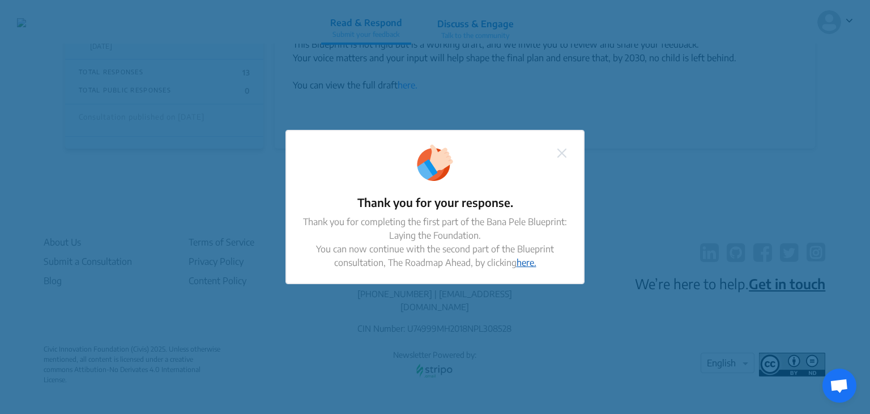
click at [529, 263] on link "here." at bounding box center [527, 262] width 20 height 11
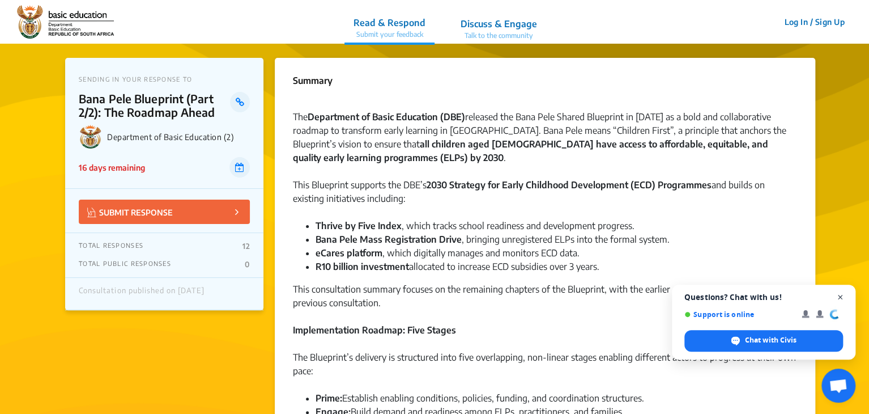
click at [842, 296] on span "Close chat" at bounding box center [840, 297] width 14 height 14
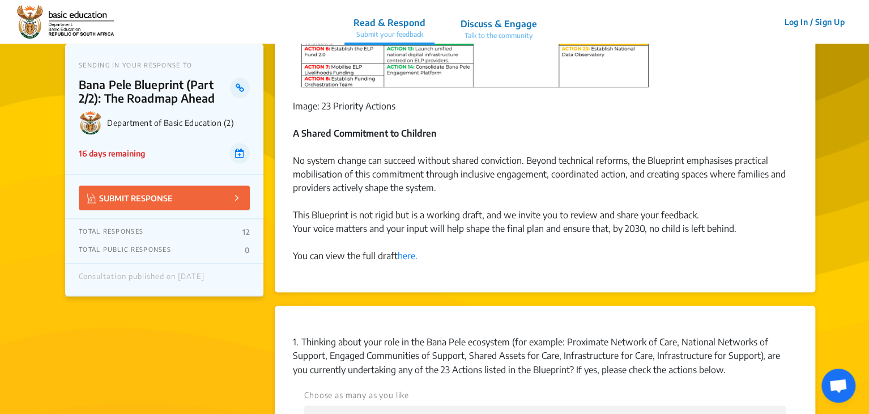
scroll to position [1085, 0]
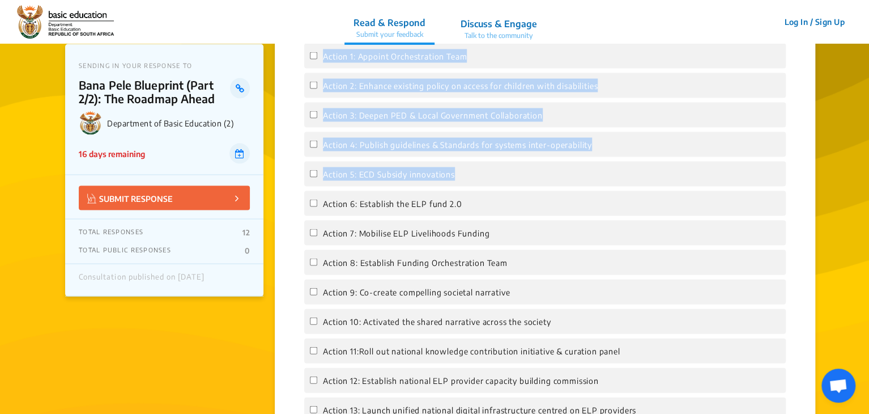
drag, startPoint x: 867, startPoint y: 162, endPoint x: 870, endPoint y: 15, distance: 146.8
click at [857, 146] on app-consultation-profile "SENDING IN YOUR RESPONSE TO Bana Pele Blueprint (Part 2/2): The Roadmap Ahead D…" at bounding box center [434, 413] width 869 height 2908
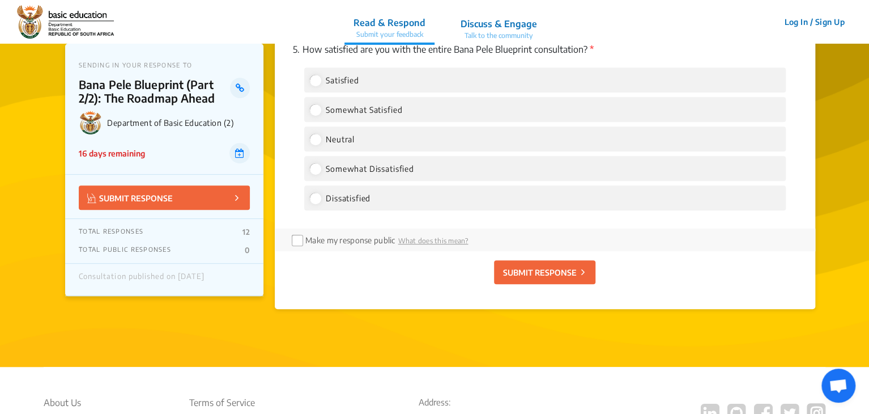
scroll to position [2379, 0]
